Goal: Information Seeking & Learning: Find specific page/section

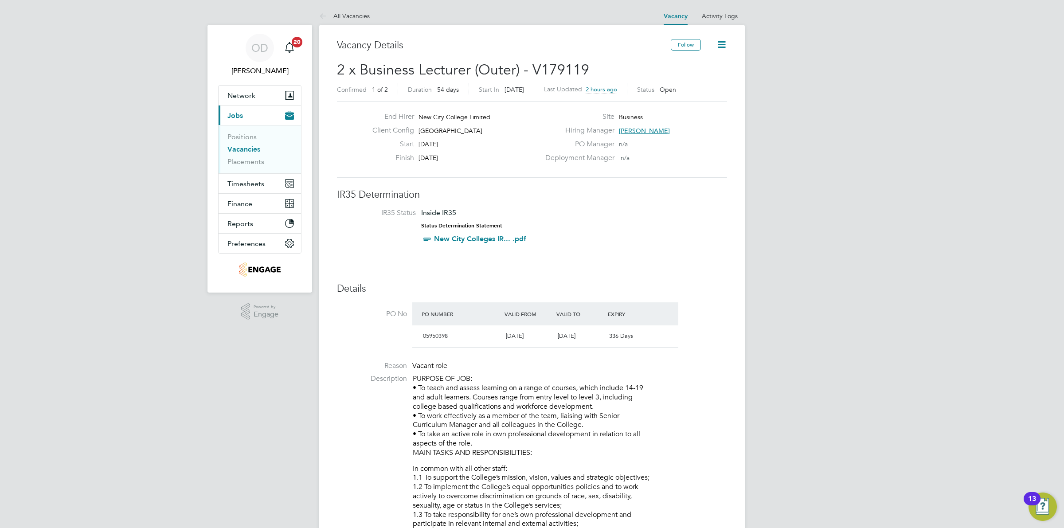
click at [642, 127] on span "[PERSON_NAME]" at bounding box center [644, 131] width 51 height 8
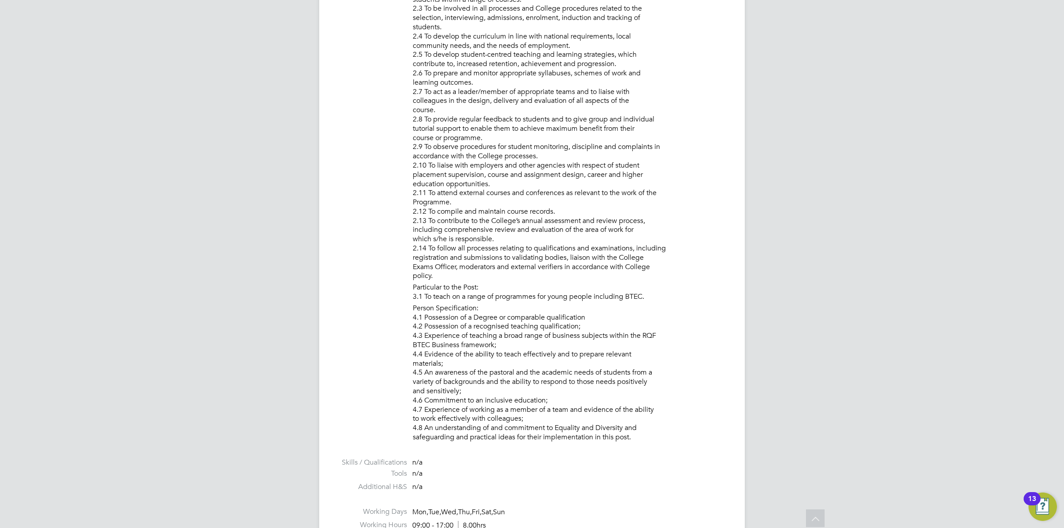
scroll to position [832, 0]
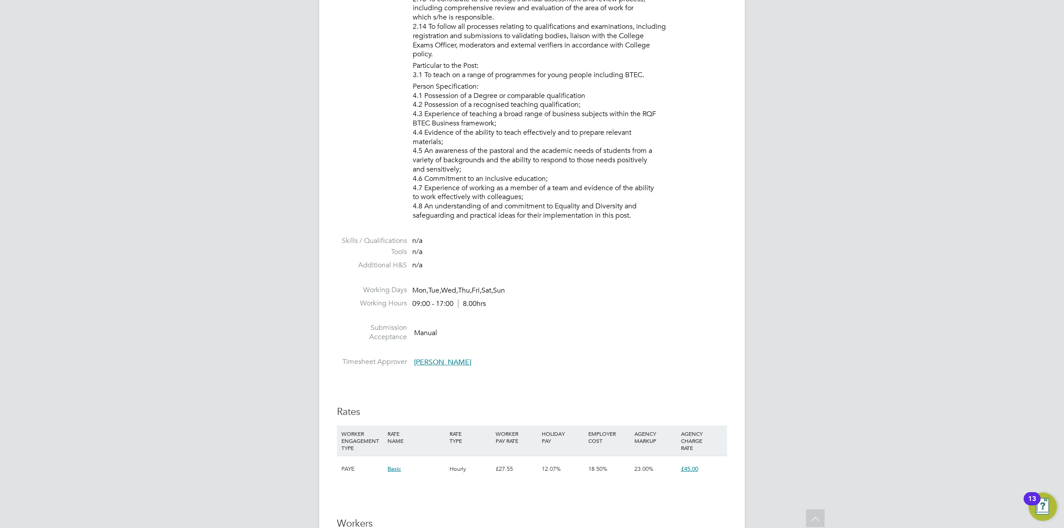
click at [449, 364] on span "[PERSON_NAME]" at bounding box center [442, 362] width 57 height 9
click at [581, 321] on li at bounding box center [532, 318] width 390 height 12
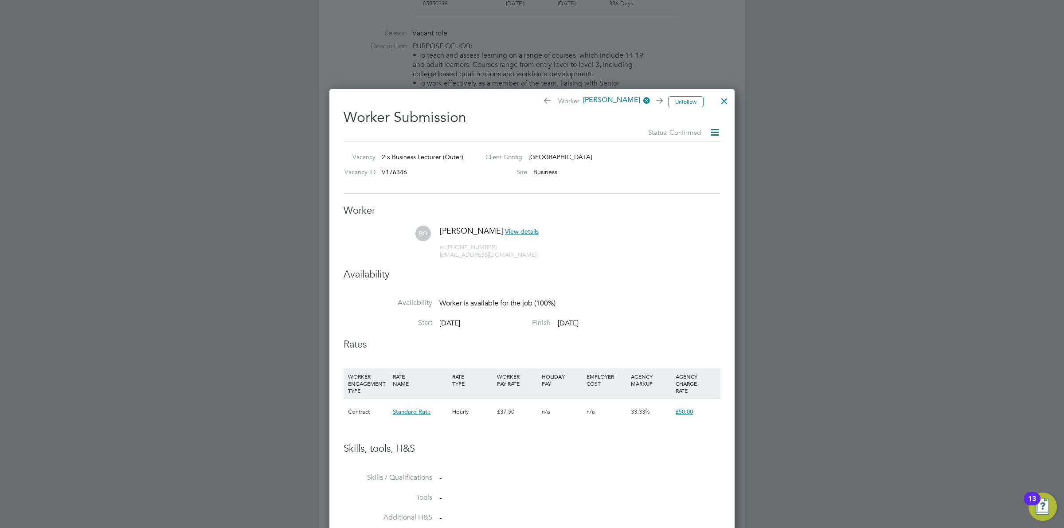
click at [723, 99] on div at bounding box center [725, 99] width 16 height 16
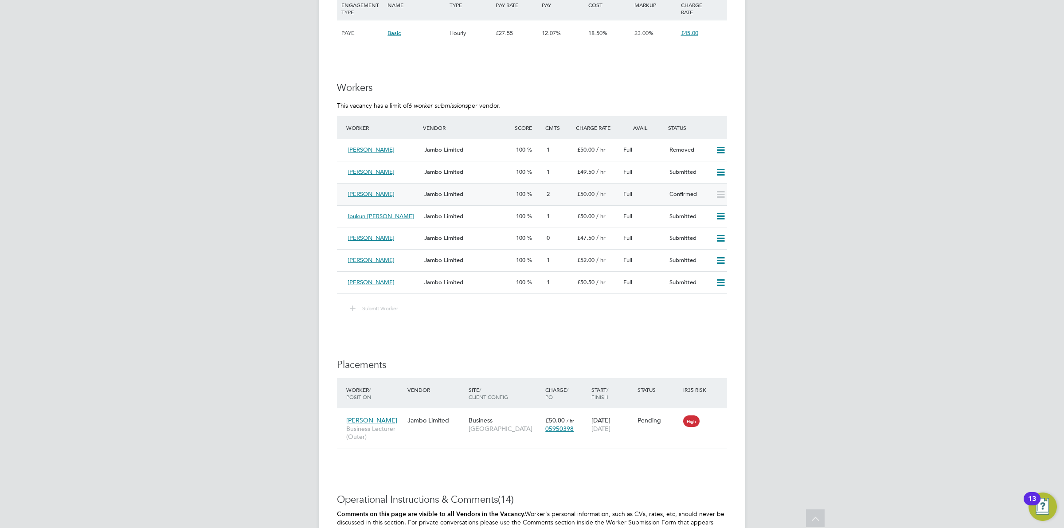
click at [510, 188] on div "Jambo Limited" at bounding box center [467, 194] width 92 height 15
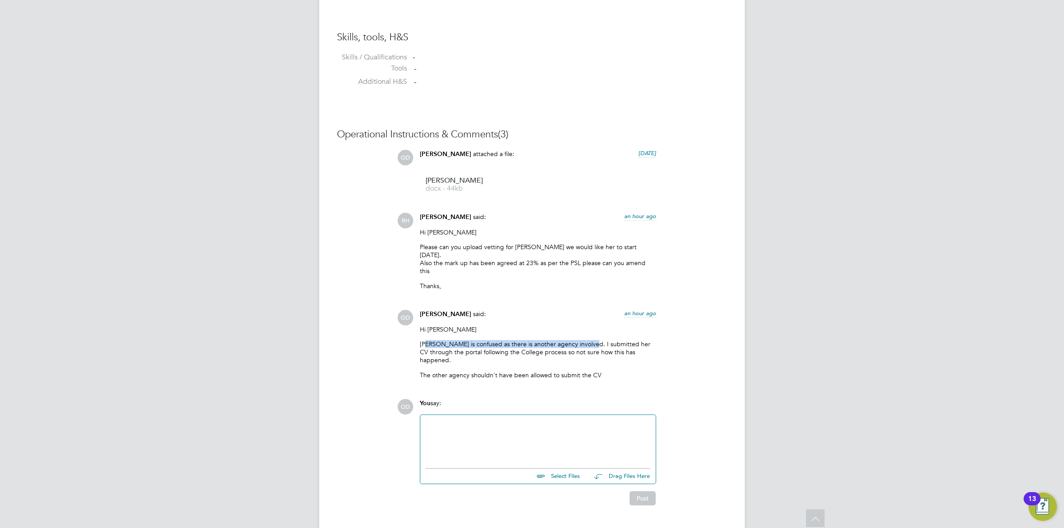
drag, startPoint x: 431, startPoint y: 332, endPoint x: 583, endPoint y: 332, distance: 152.1
click at [583, 340] on p "[PERSON_NAME] is confused as there is another agency involved. I submitted her …" at bounding box center [538, 352] width 236 height 24
drag, startPoint x: 504, startPoint y: 329, endPoint x: 601, endPoint y: 331, distance: 97.2
click at [601, 340] on p "[PERSON_NAME] is confused as there is another agency involved. I submitted her …" at bounding box center [538, 352] width 236 height 24
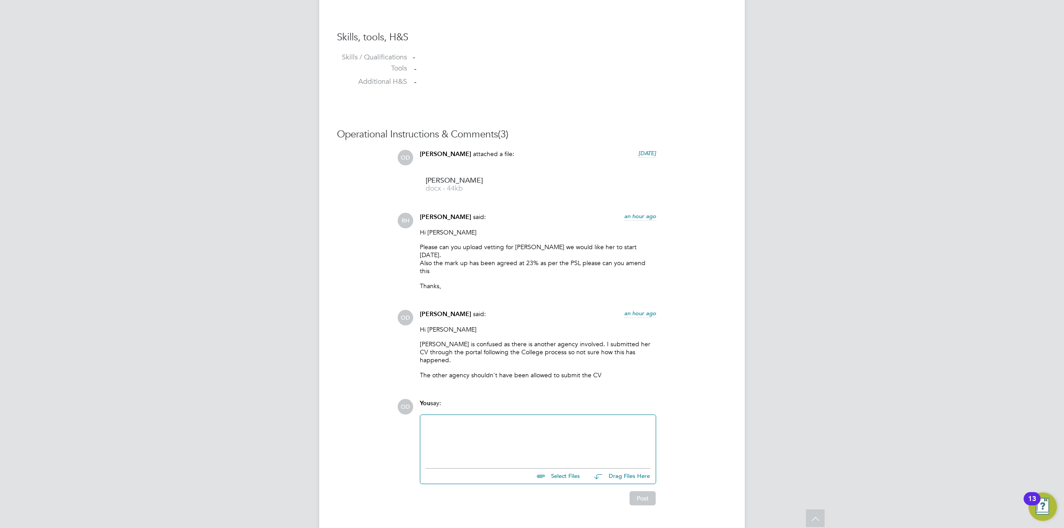
click at [615, 340] on p "[PERSON_NAME] is confused as there is another agency involved. I submitted her …" at bounding box center [538, 352] width 236 height 24
drag, startPoint x: 628, startPoint y: 346, endPoint x: 553, endPoint y: 335, distance: 76.3
click at [559, 338] on div "Hi [PERSON_NAME] is confused as there is another agency involved. I submitted h…" at bounding box center [538, 356] width 236 height 60
click at [558, 340] on p "[PERSON_NAME] is confused as there is another agency involved. I submitted her …" at bounding box center [538, 352] width 236 height 24
click at [553, 340] on p "[PERSON_NAME] is confused as there is another agency involved. I submitted her …" at bounding box center [538, 352] width 236 height 24
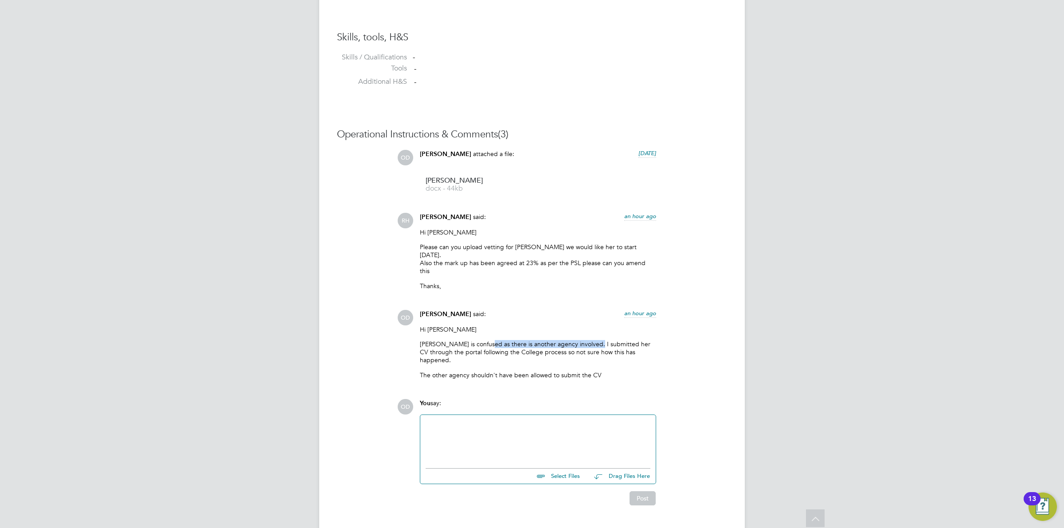
drag, startPoint x: 483, startPoint y: 329, endPoint x: 604, endPoint y: 333, distance: 121.1
click at [601, 340] on p "[PERSON_NAME] is confused as there is another agency involved. I submitted her …" at bounding box center [538, 352] width 236 height 24
click at [610, 340] on p "[PERSON_NAME] is confused as there is another agency involved. I submitted her …" at bounding box center [538, 352] width 236 height 24
drag, startPoint x: 622, startPoint y: 349, endPoint x: 573, endPoint y: 330, distance: 52.1
click at [571, 338] on div "Hi [PERSON_NAME] is confused as there is another agency involved. I submitted h…" at bounding box center [538, 356] width 236 height 60
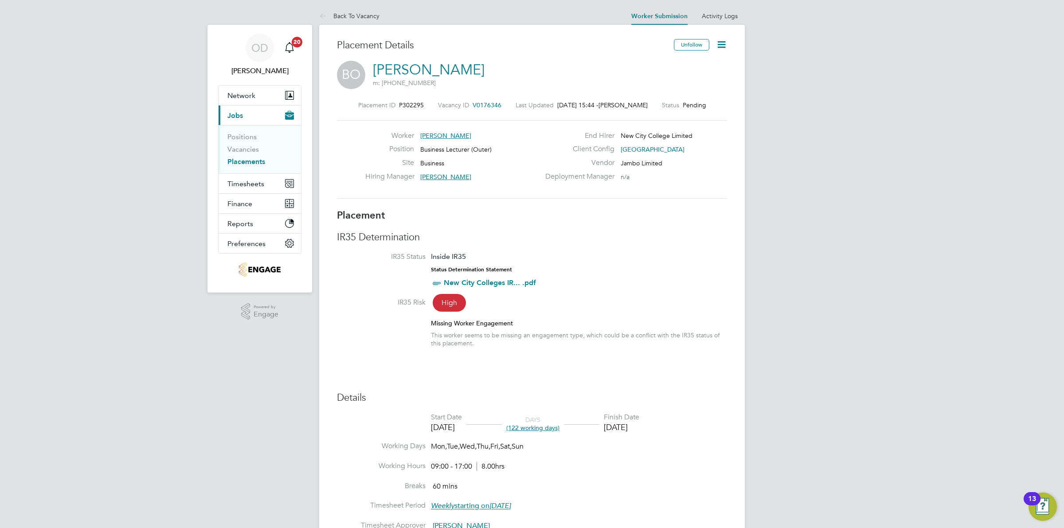
click at [491, 176] on div "Hiring Manager [PERSON_NAME]" at bounding box center [452, 179] width 175 height 14
drag, startPoint x: 514, startPoint y: 175, endPoint x: 413, endPoint y: 174, distance: 100.7
click at [413, 174] on div "Hiring Manager [PERSON_NAME]" at bounding box center [452, 179] width 175 height 14
drag, startPoint x: 613, startPoint y: 281, endPoint x: 422, endPoint y: 216, distance: 201.4
click at [422, 216] on div "Placement IR35 Determination IR35 Status Inside IR35 Status Determination State…" at bounding box center [532, 464] width 390 height 510
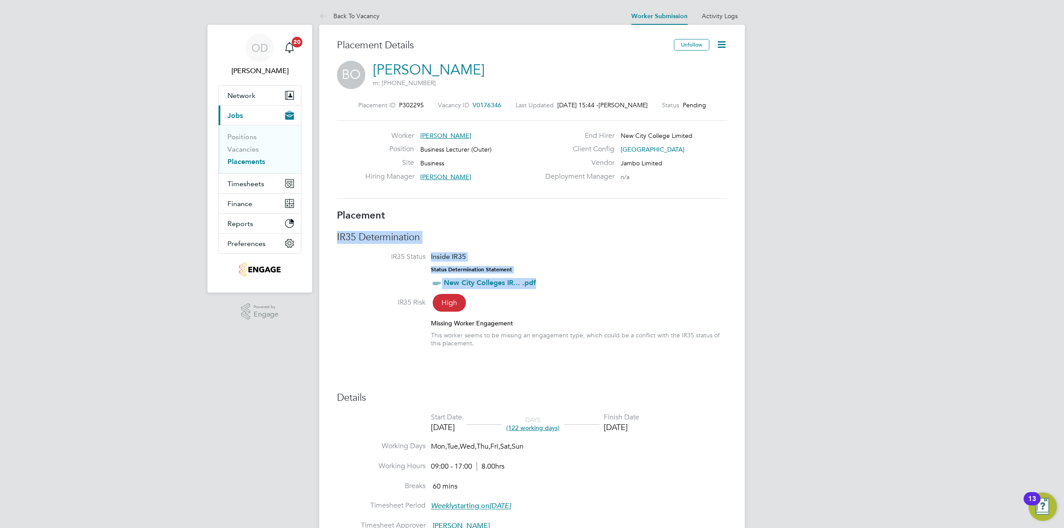
click at [422, 216] on h3 "Placement" at bounding box center [532, 215] width 390 height 13
drag, startPoint x: 343, startPoint y: 216, endPoint x: 624, endPoint y: 295, distance: 292.6
click at [615, 293] on div "Placement IR35 Determination IR35 Status Inside IR35 Status Determination State…" at bounding box center [532, 464] width 390 height 510
click at [626, 295] on li "IR35 Status Inside IR35 Status Determination Statement New City Colleges IR... …" at bounding box center [532, 274] width 390 height 45
drag, startPoint x: 726, startPoint y: 441, endPoint x: 565, endPoint y: 393, distance: 169.1
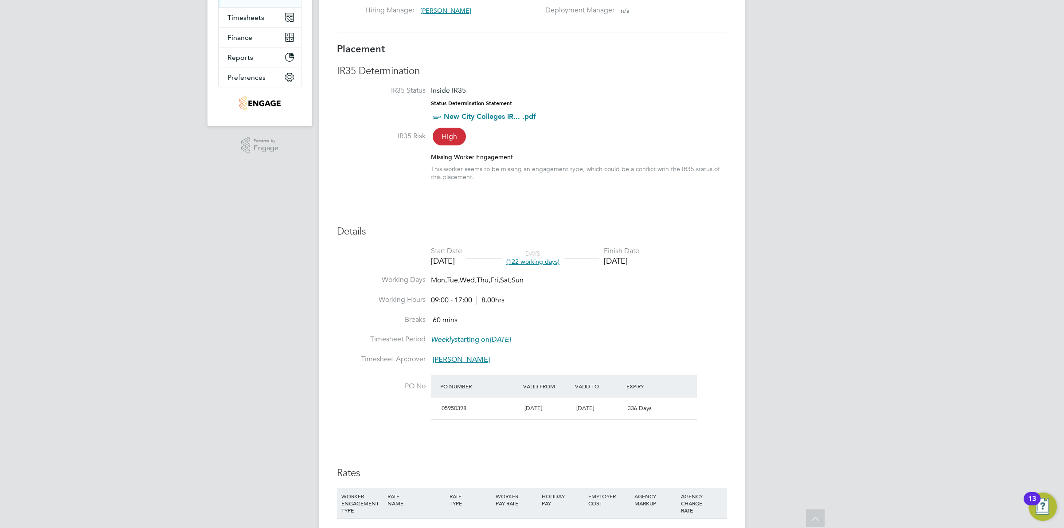
scroll to position [222, 0]
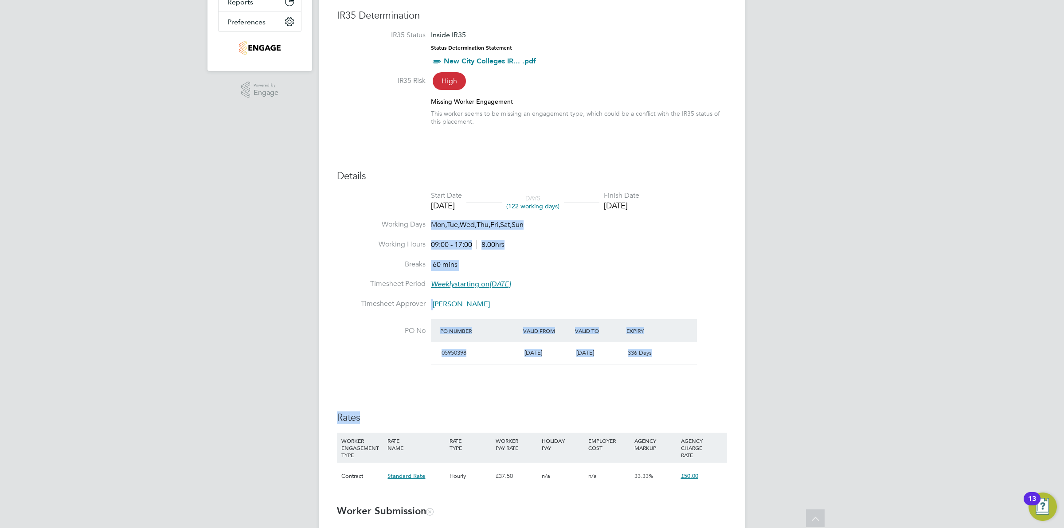
drag, startPoint x: 701, startPoint y: 422, endPoint x: 363, endPoint y: 225, distance: 391.5
click at [363, 225] on div "Details Start Date [DATE] DAYS (122 working days) Finish Date [DATE] Working Da…" at bounding box center [532, 334] width 390 height 328
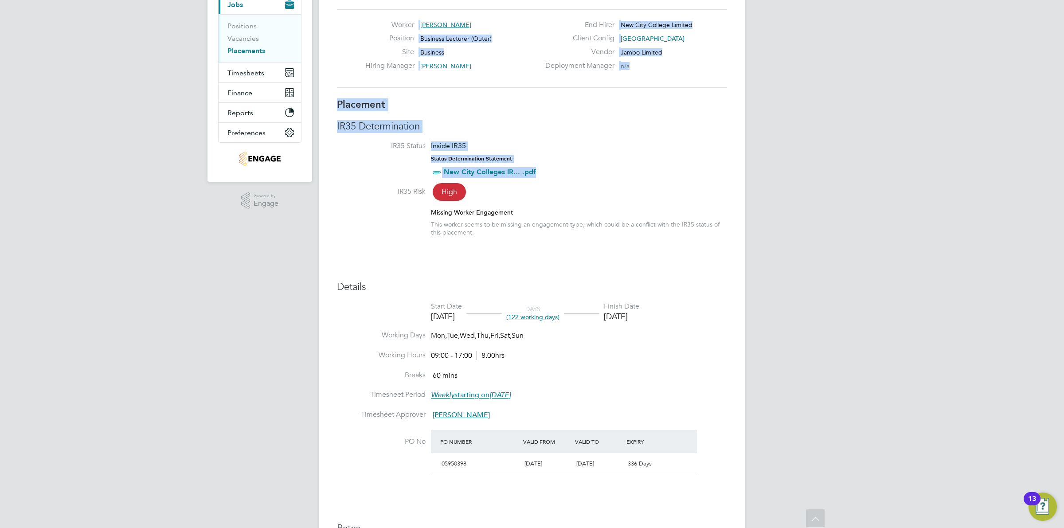
drag, startPoint x: 334, startPoint y: 45, endPoint x: 700, endPoint y: 188, distance: 393.0
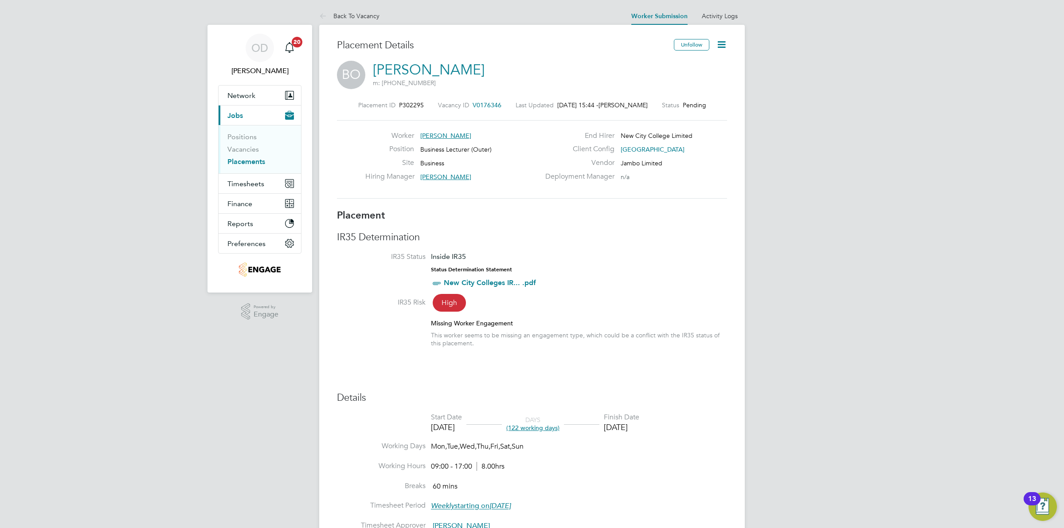
click at [682, 301] on div "IR35 Risk High" at bounding box center [532, 303] width 390 height 11
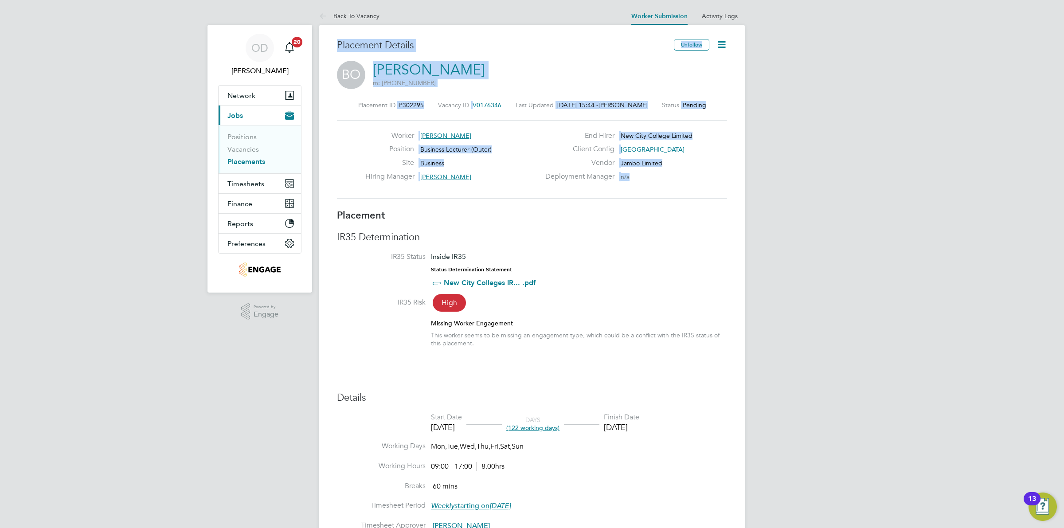
drag, startPoint x: 334, startPoint y: 41, endPoint x: 810, endPoint y: 169, distance: 493.2
